Goal: Information Seeking & Learning: Understand process/instructions

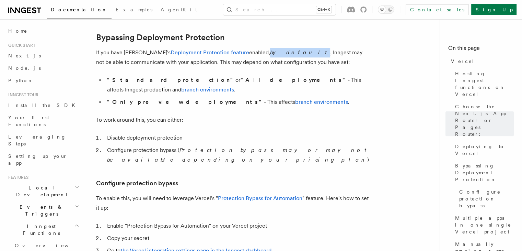
drag, startPoint x: 262, startPoint y: 53, endPoint x: 283, endPoint y: 54, distance: 20.6
click at [269, 53] on p "If you have Vercel's Deployment Protection feature enabled, by default , Innges…" at bounding box center [233, 57] width 275 height 19
drag, startPoint x: 307, startPoint y: 53, endPoint x: 350, endPoint y: 53, distance: 42.2
click at [350, 53] on p "If you have Vercel's Deployment Protection feature enabled, by default , Innges…" at bounding box center [233, 57] width 275 height 19
drag, startPoint x: 144, startPoint y: 61, endPoint x: 155, endPoint y: 61, distance: 10.7
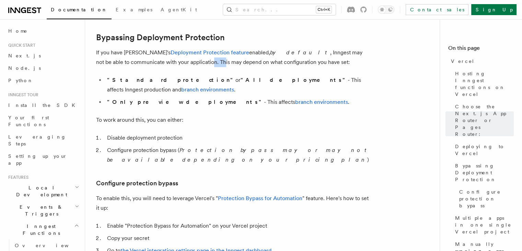
click at [155, 61] on p "If you have Vercel's Deployment Protection feature enabled, by default , Innges…" at bounding box center [233, 57] width 275 height 19
drag, startPoint x: 174, startPoint y: 62, endPoint x: 199, endPoint y: 63, distance: 24.4
click at [199, 63] on p "If you have Vercel's Deployment Protection feature enabled, by default , Innges…" at bounding box center [233, 57] width 275 height 19
drag, startPoint x: 129, startPoint y: 80, endPoint x: 146, endPoint y: 80, distance: 16.8
click at [144, 80] on strong ""Standard protection"" at bounding box center [171, 80] width 128 height 7
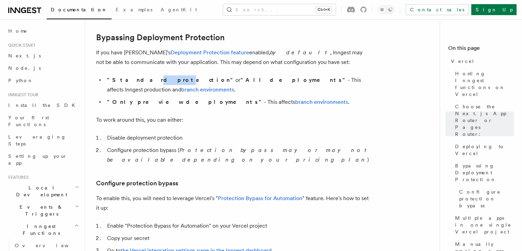
drag, startPoint x: 167, startPoint y: 82, endPoint x: 191, endPoint y: 83, distance: 23.4
click at [177, 83] on li ""Standard protection" or "All deployments" - This affects Inngest production an…" at bounding box center [238, 84] width 266 height 19
drag, startPoint x: 228, startPoint y: 83, endPoint x: 263, endPoint y: 83, distance: 35.4
click at [263, 83] on li ""Standard protection" or "All deployments" - This affects Inngest production an…" at bounding box center [238, 84] width 266 height 19
click at [278, 97] on li ""Only preview deployments" - This affects branch environments ." at bounding box center [238, 102] width 266 height 10
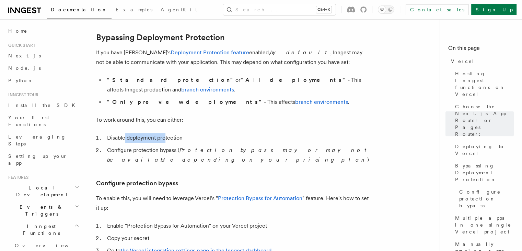
click at [164, 133] on li "Disable deployment protection" at bounding box center [238, 138] width 266 height 10
click at [137, 145] on li "Configure protection bypass ( Protection bypass may or may not be available dep…" at bounding box center [238, 154] width 266 height 19
drag, startPoint x: 157, startPoint y: 139, endPoint x: 174, endPoint y: 139, distance: 17.5
click at [158, 145] on li "Configure protection bypass ( Protection bypass may or may not be available dep…" at bounding box center [238, 154] width 266 height 19
click at [194, 147] on em "Protection bypass may or may not be available depending on your pricing plan" at bounding box center [238, 155] width 263 height 16
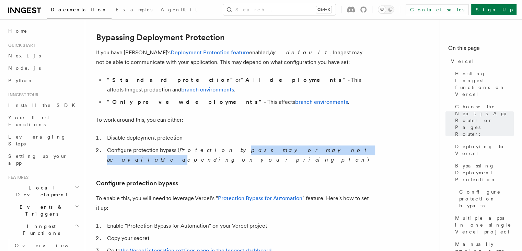
drag, startPoint x: 213, startPoint y: 141, endPoint x: 298, endPoint y: 143, distance: 84.9
click at [298, 147] on em "Protection bypass may or may not be available depending on your pricing plan" at bounding box center [238, 155] width 263 height 16
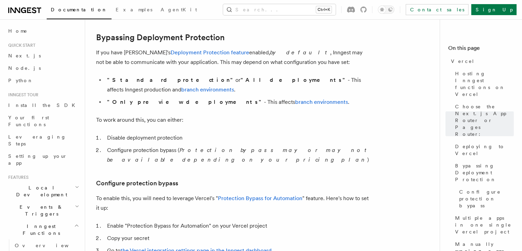
click at [297, 119] on article "Platform Deployment Cloud Providers Setup Vercel Inngest enables you to host yo…" at bounding box center [265, 238] width 338 height 1431
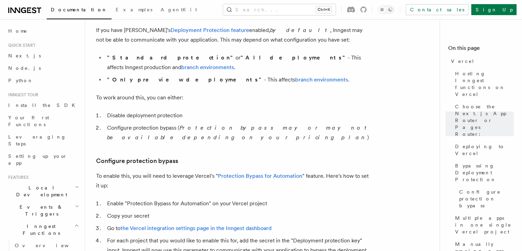
scroll to position [542, 0]
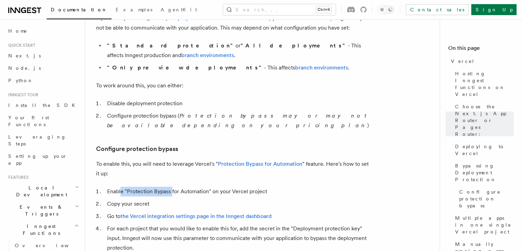
drag, startPoint x: 121, startPoint y: 173, endPoint x: 192, endPoint y: 172, distance: 71.1
click at [175, 187] on li "Enable "Protection Bypass for Automation" on your Vercel project" at bounding box center [238, 192] width 266 height 10
drag, startPoint x: 193, startPoint y: 172, endPoint x: 201, endPoint y: 172, distance: 7.6
click at [201, 187] on li "Enable "Protection Bypass for Automation" on your Vercel project" at bounding box center [238, 192] width 266 height 10
drag, startPoint x: 223, startPoint y: 172, endPoint x: 258, endPoint y: 173, distance: 34.7
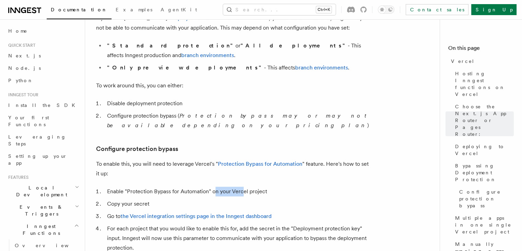
click at [248, 187] on li "Enable "Protection Bypass for Automation" on your Vercel project" at bounding box center [238, 192] width 266 height 10
click at [279, 187] on li "Enable "Protection Bypass for Automation" on your Vercel project" at bounding box center [238, 192] width 266 height 10
click at [269, 160] on link "Protection Bypass for Automation" at bounding box center [260, 163] width 84 height 7
